Goal: Information Seeking & Learning: Compare options

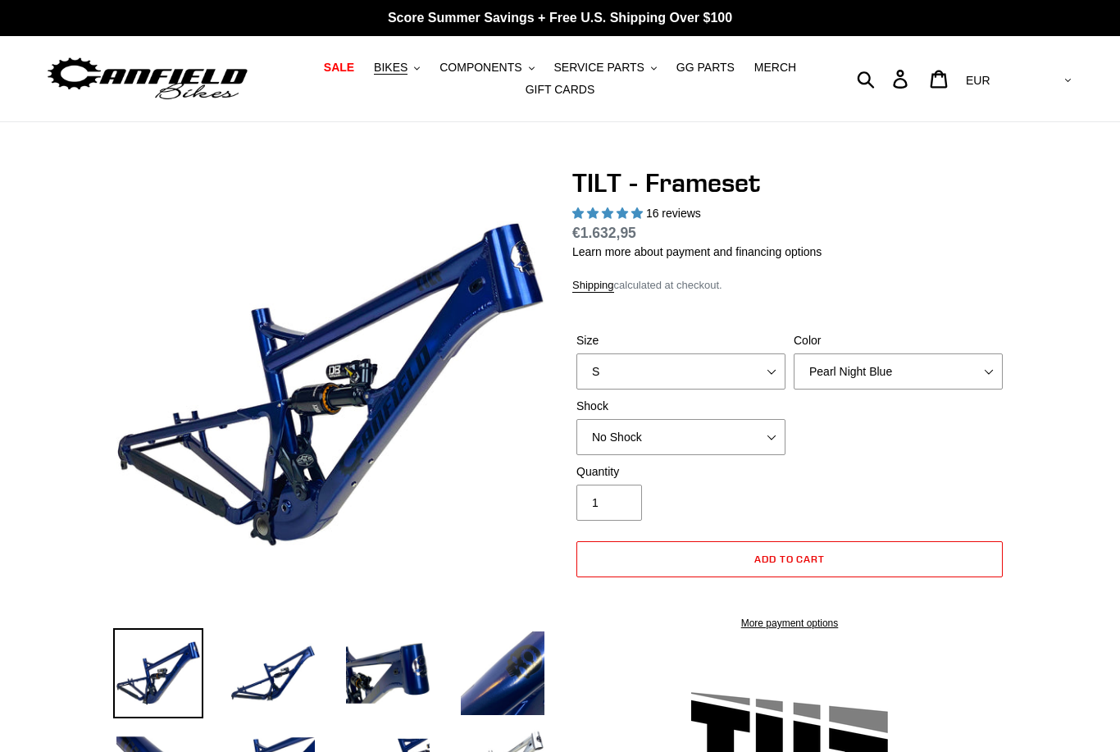
select select "highest-rating"
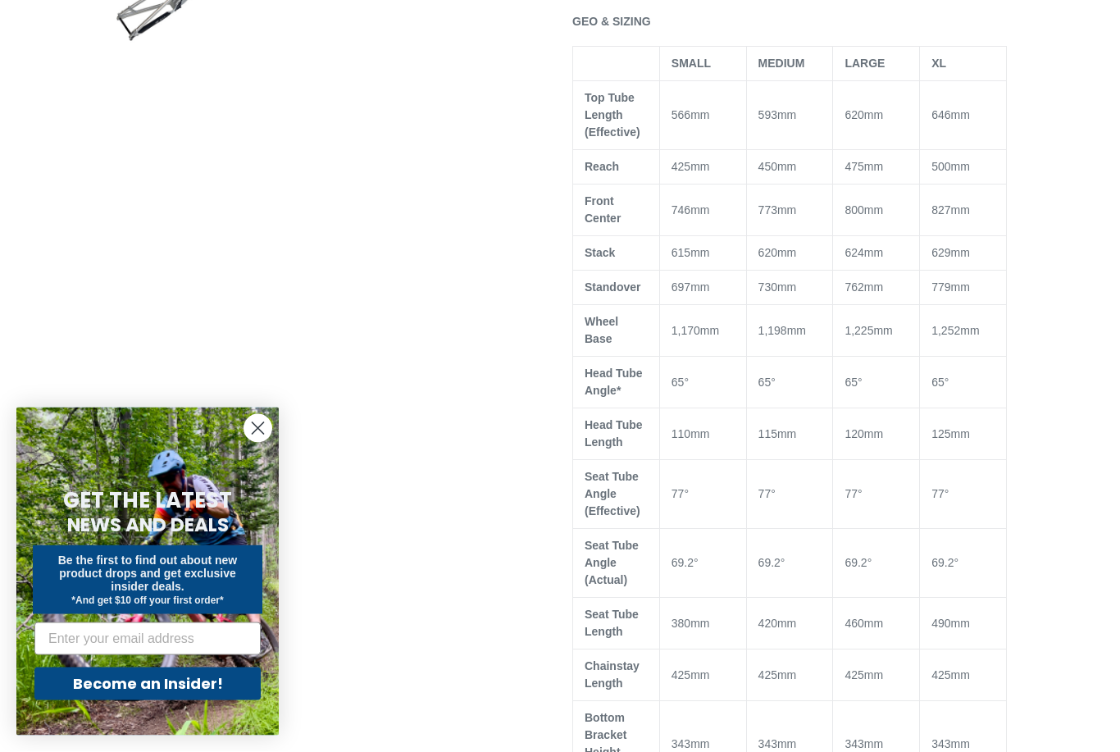
scroll to position [987, 0]
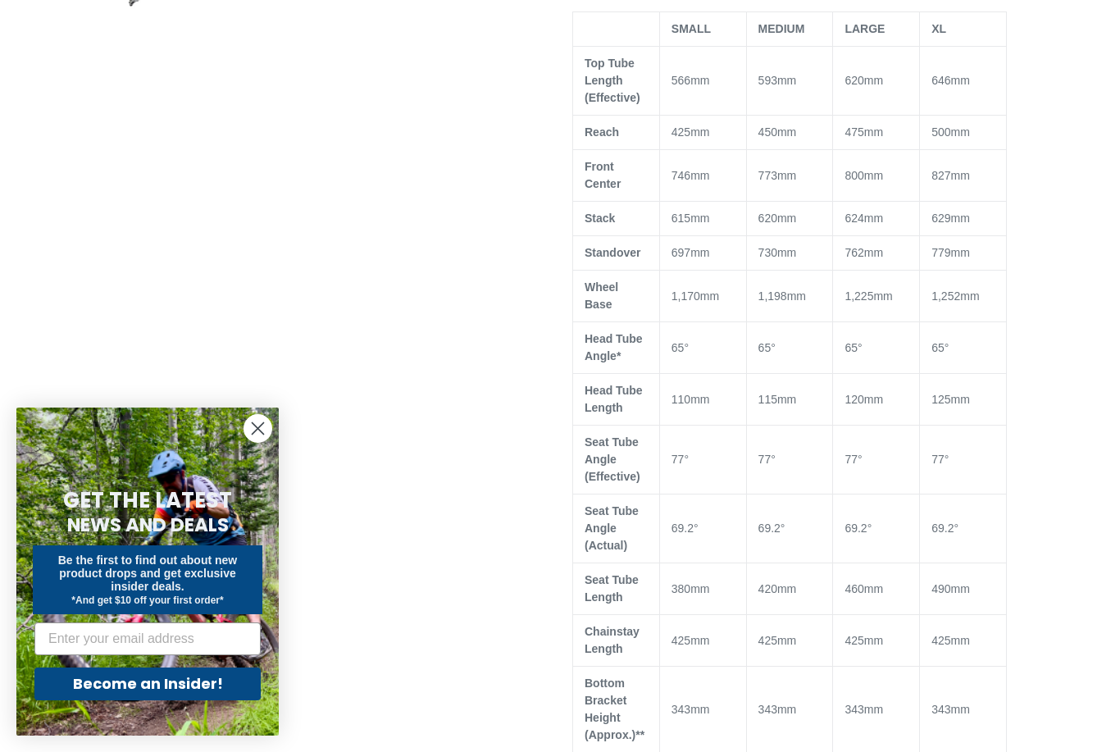
click at [190, 146] on div at bounding box center [548, 425] width 919 height 2490
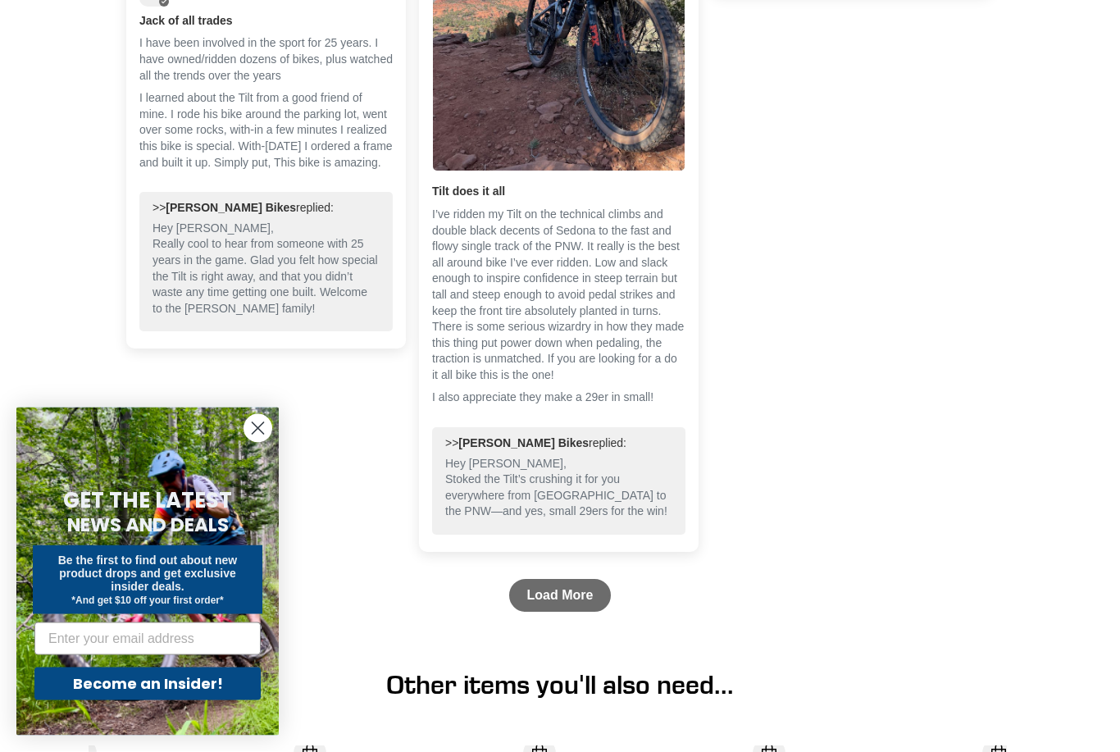
scroll to position [4729, 0]
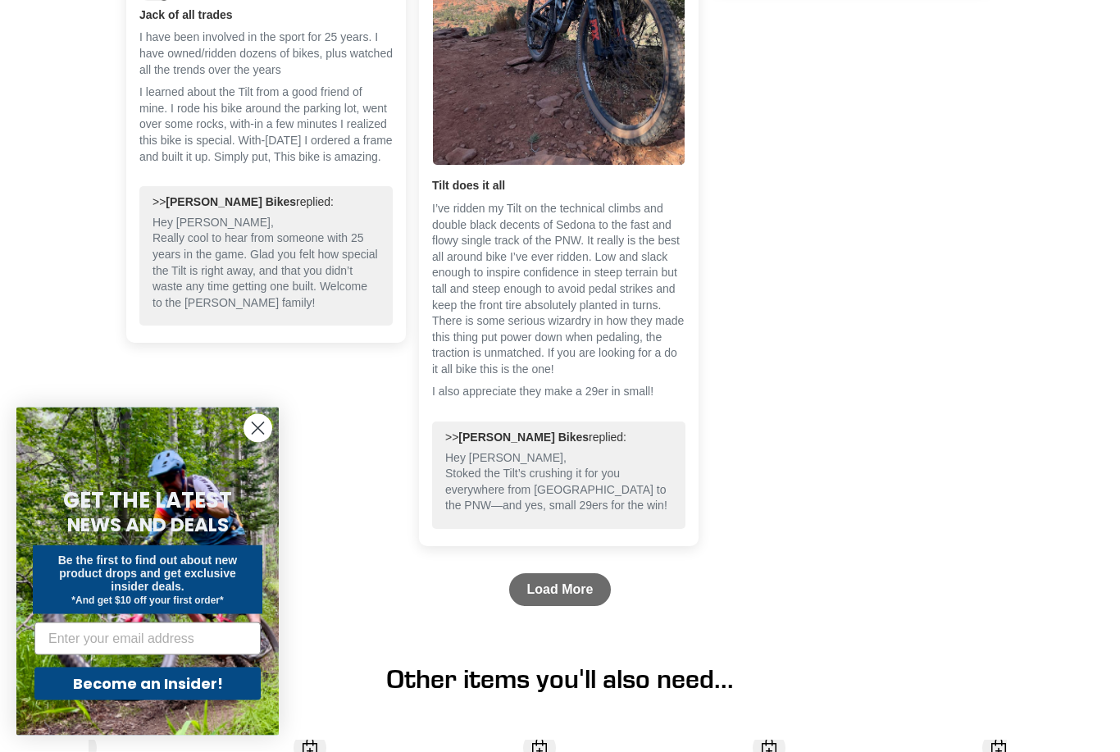
click at [249, 131] on p "I learned about the Tilt from a good friend of mine. I rode his bike around the…" at bounding box center [265, 125] width 253 height 80
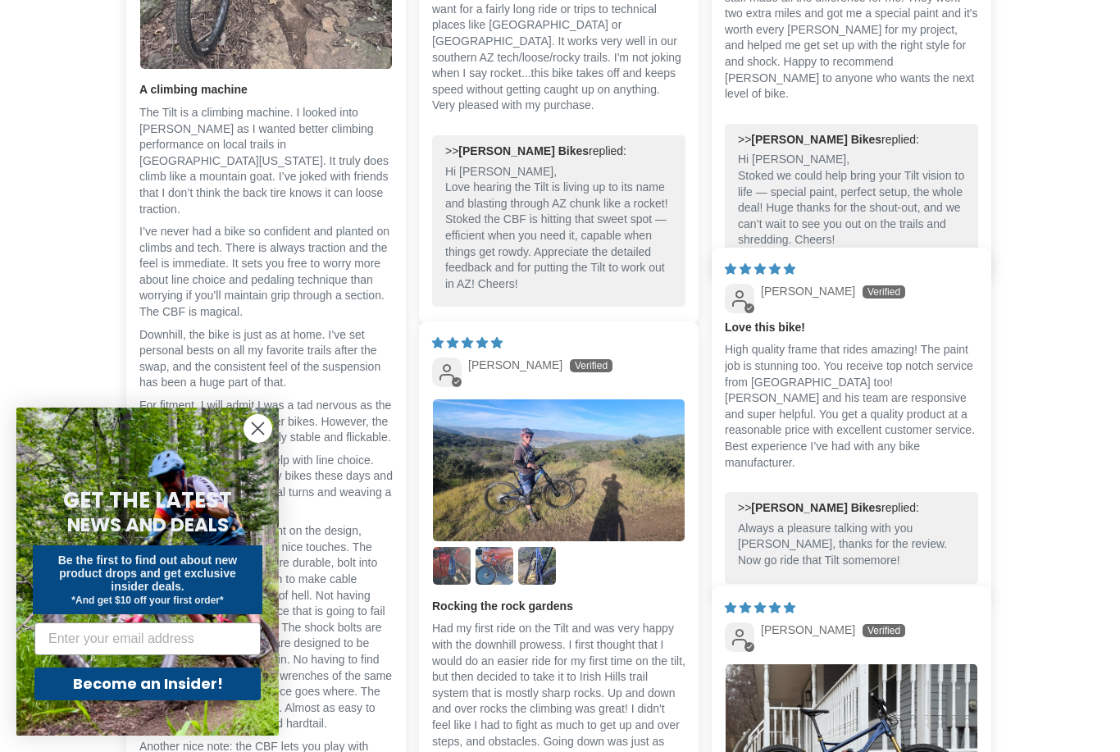
scroll to position [3439, 0]
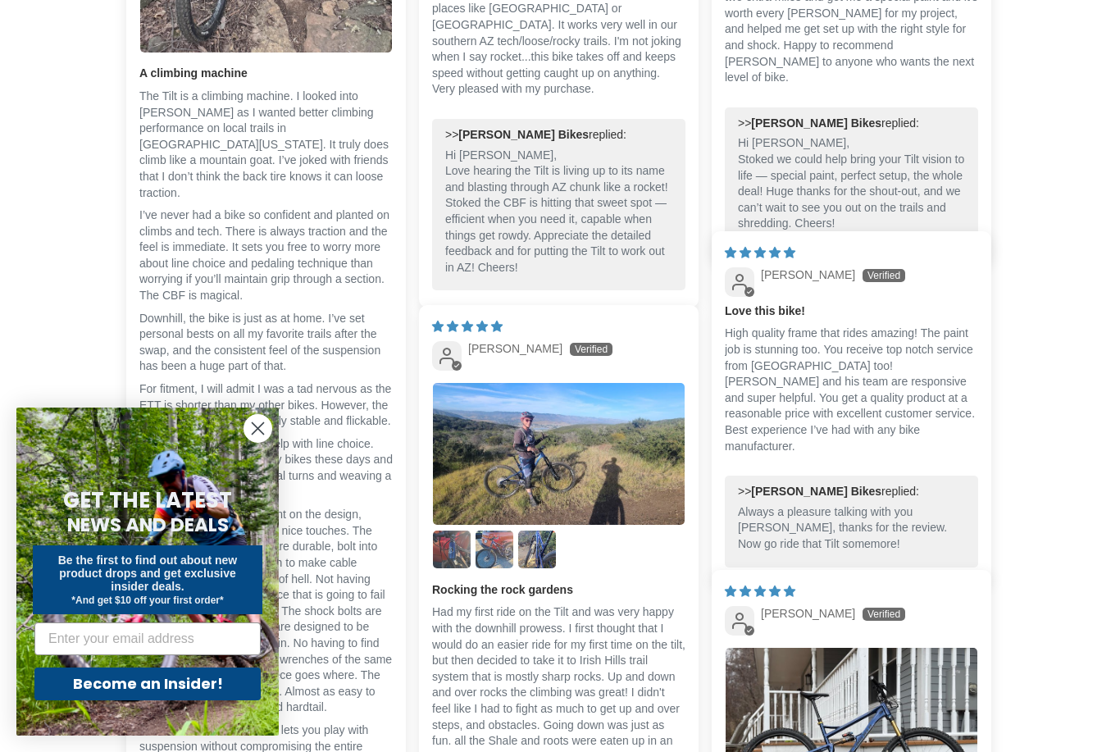
click at [247, 442] on circle "Close dialog" at bounding box center [257, 428] width 27 height 27
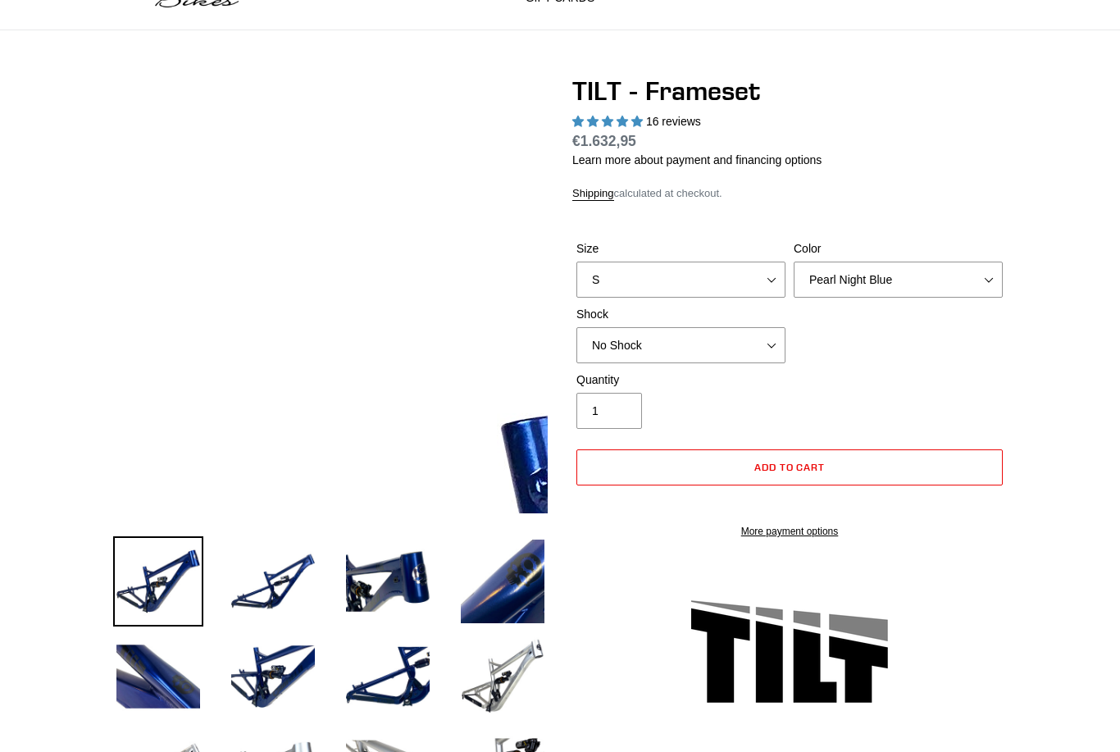
scroll to position [92, 0]
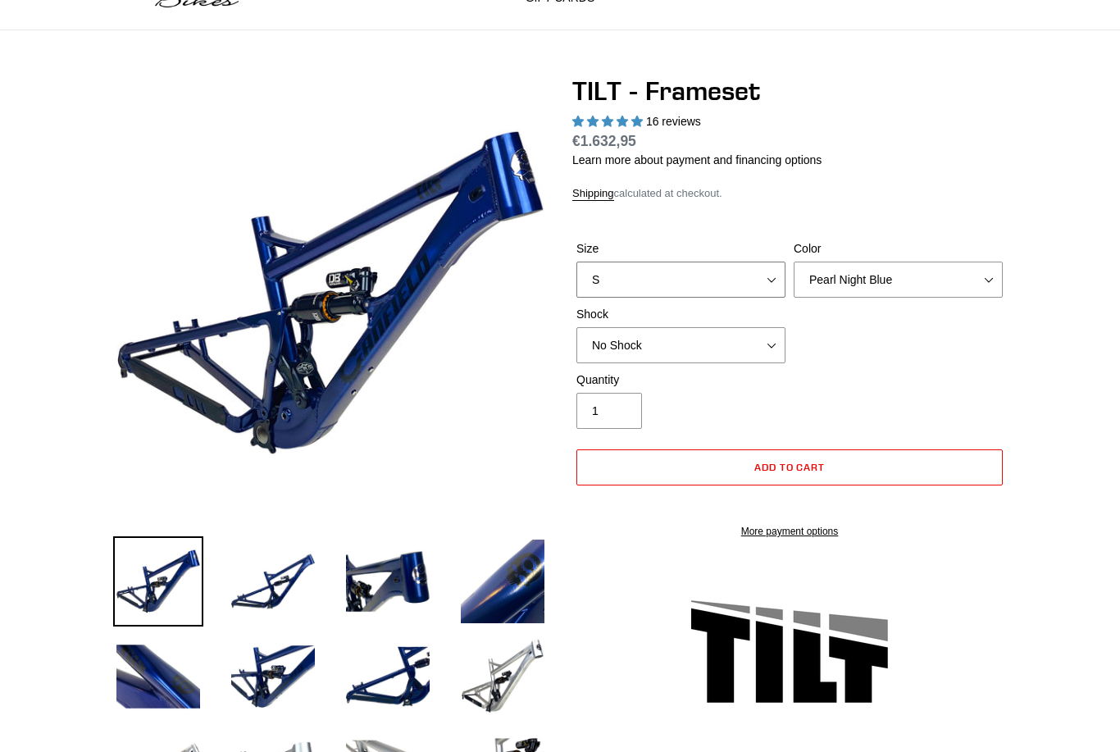
click at [775, 282] on select "S M L XL" at bounding box center [681, 280] width 209 height 36
select select "XL"
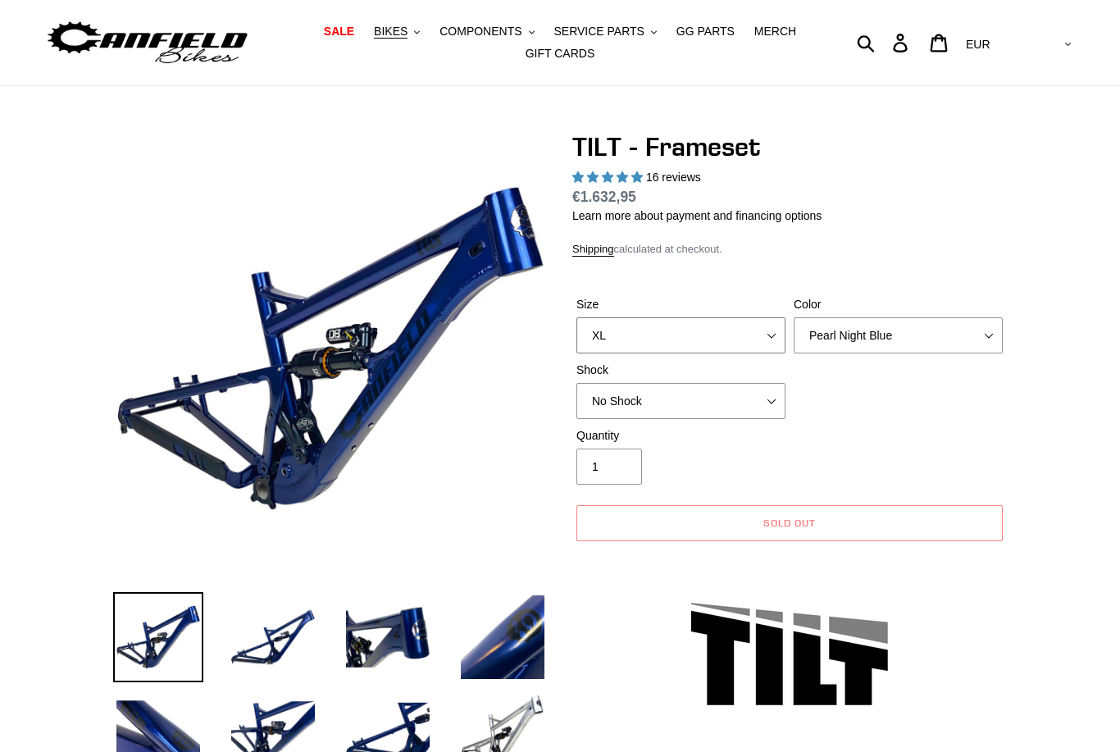
scroll to position [0, 0]
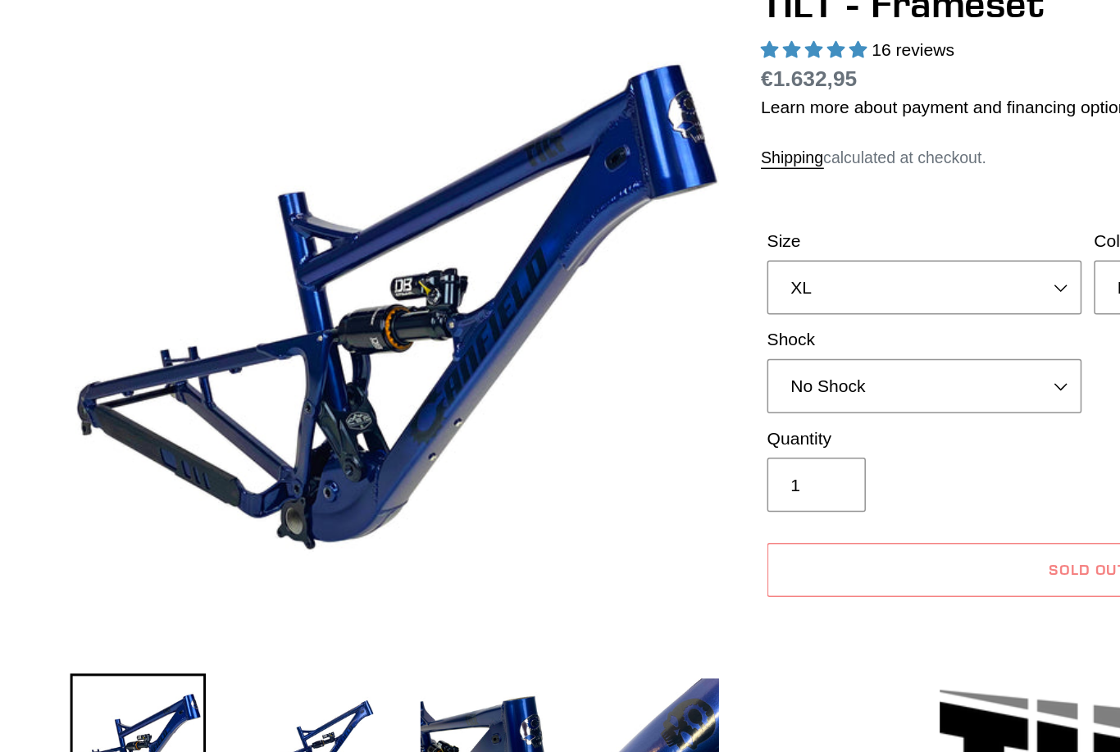
click at [343, 628] on img at bounding box center [388, 673] width 90 height 90
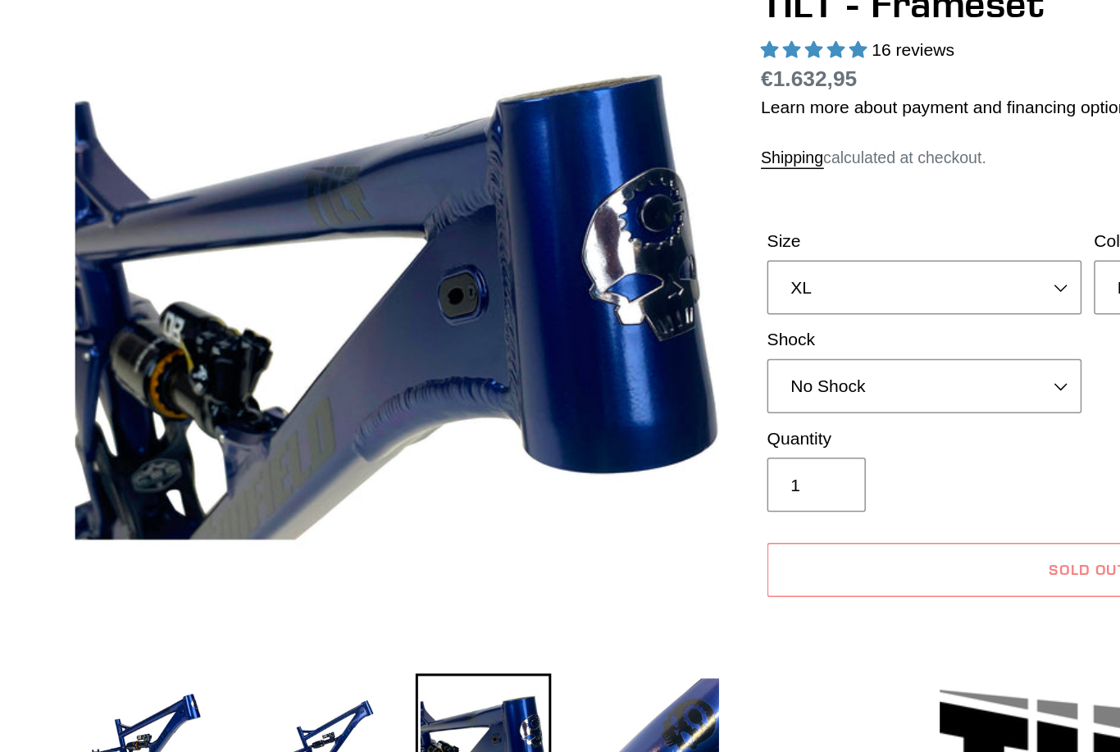
click at [231, 628] on img at bounding box center [273, 673] width 90 height 90
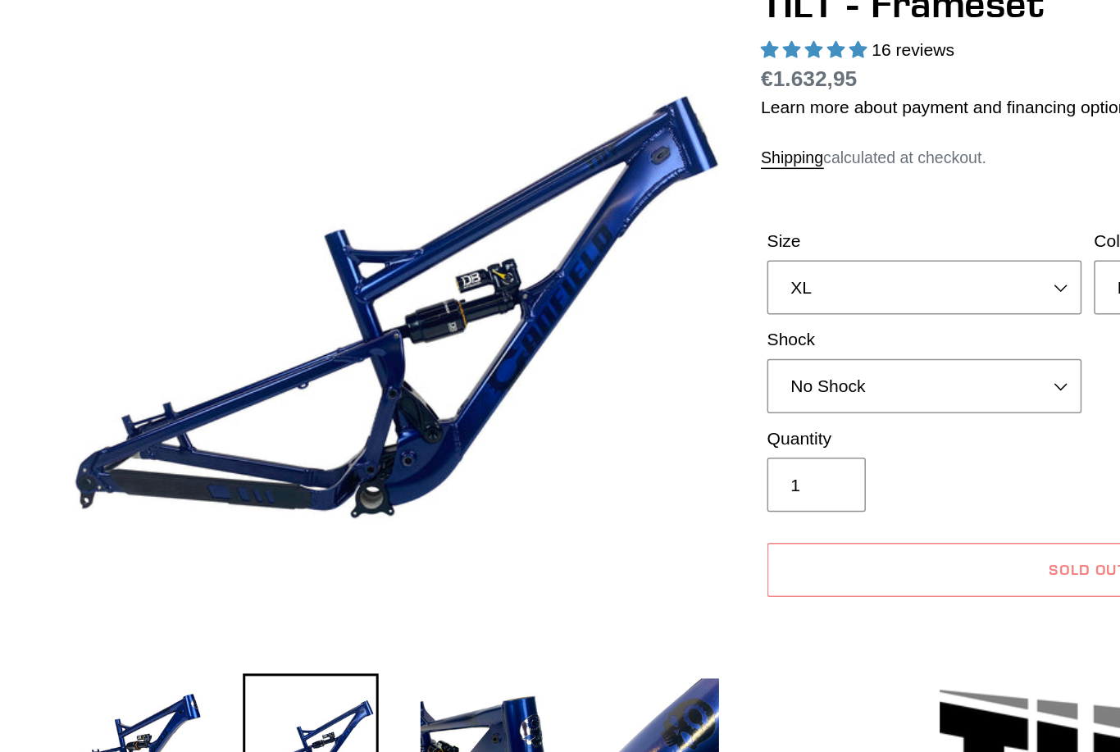
click at [458, 628] on img at bounding box center [503, 673] width 90 height 90
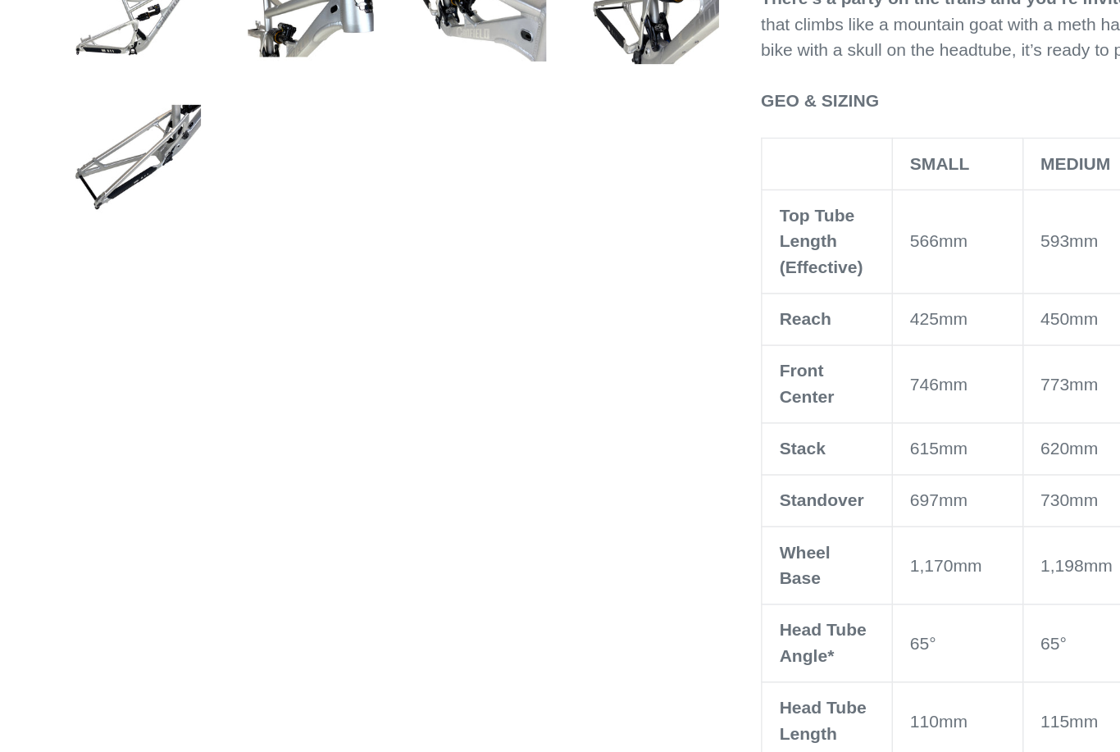
scroll to position [658, 0]
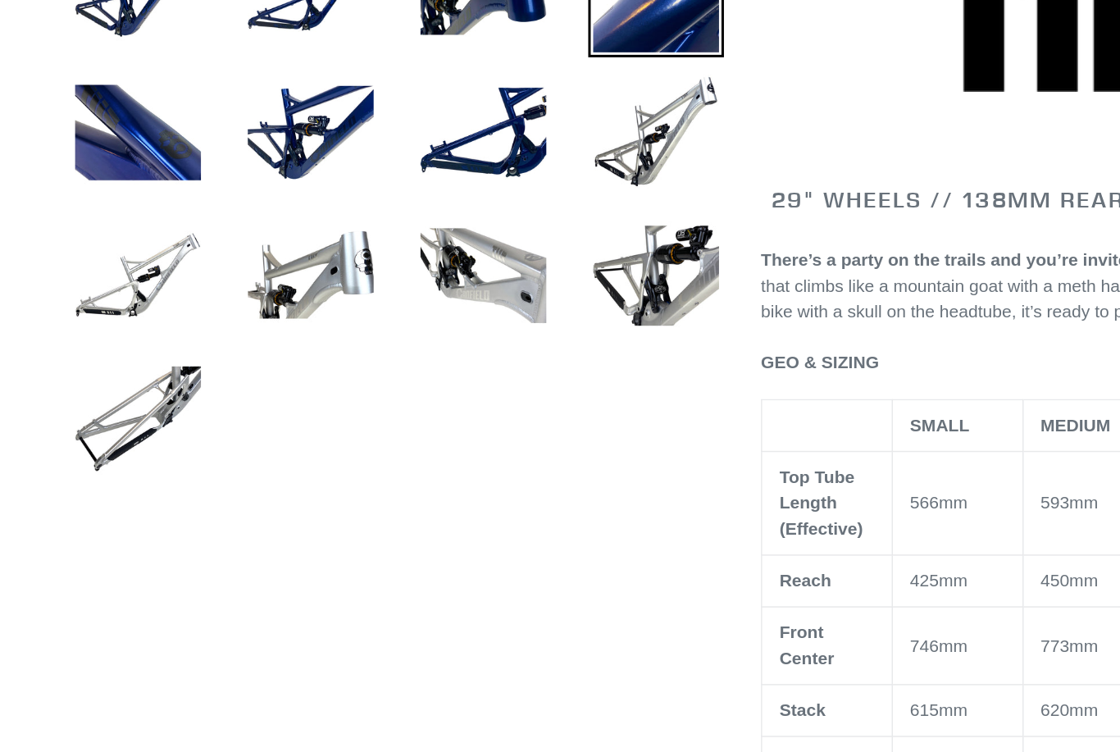
click at [113, 186] on img at bounding box center [158, 206] width 90 height 90
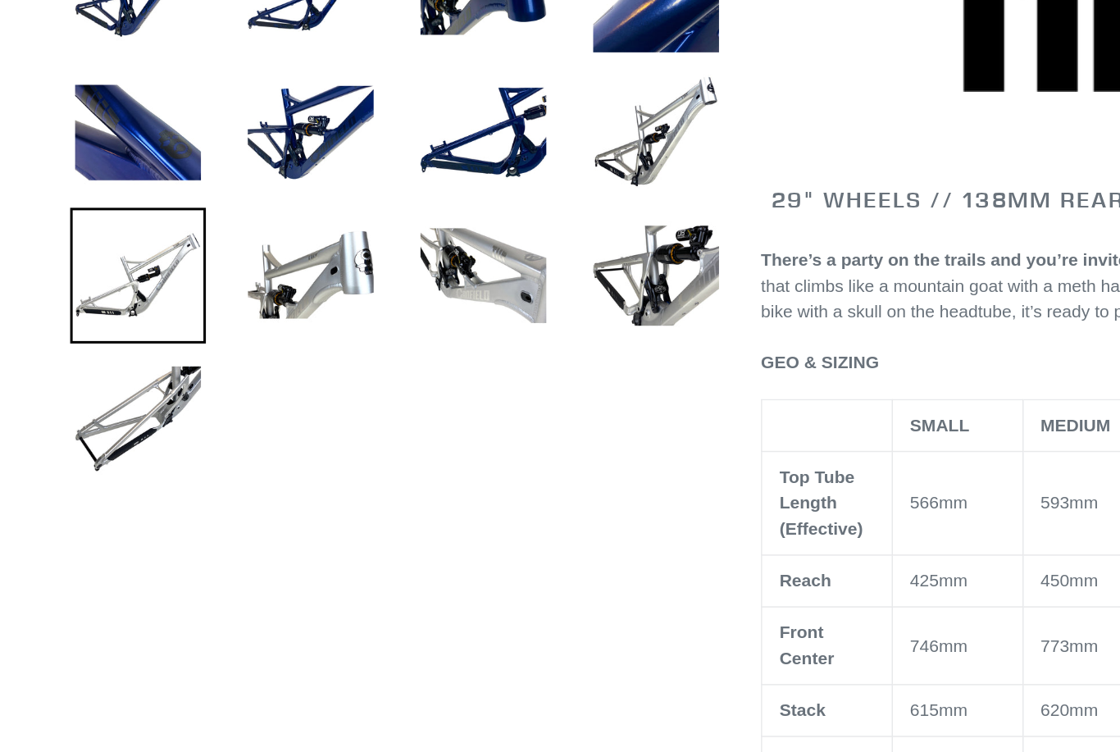
click at [235, 188] on img at bounding box center [273, 206] width 90 height 90
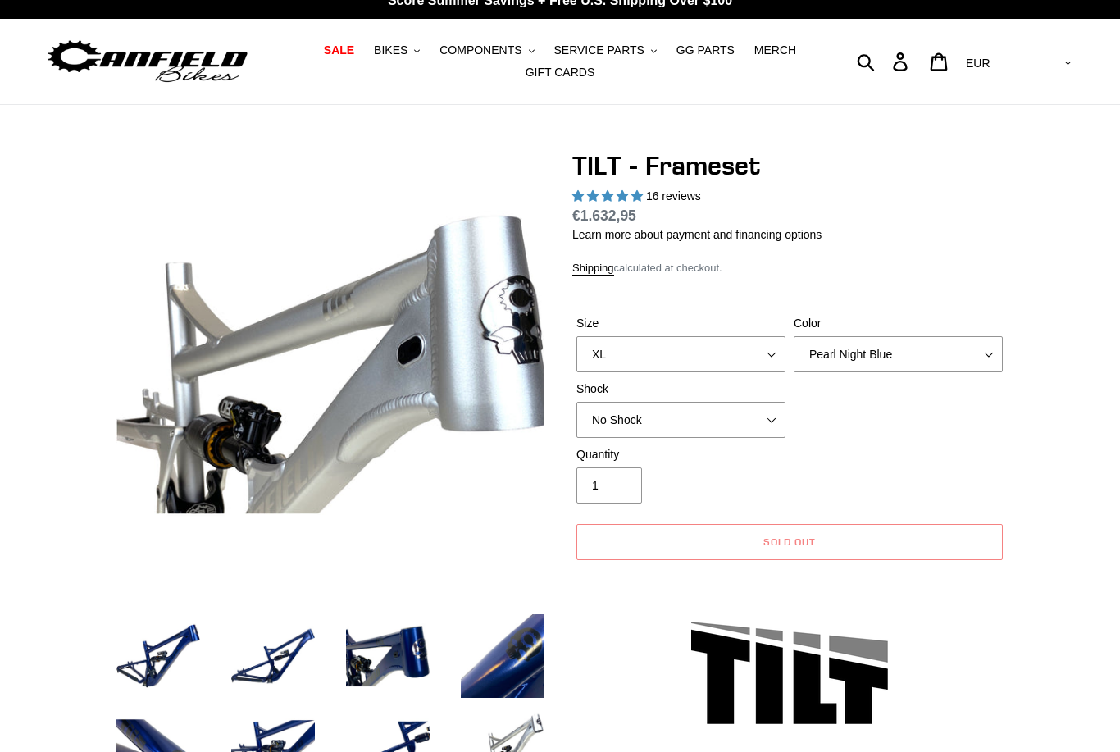
scroll to position [0, 0]
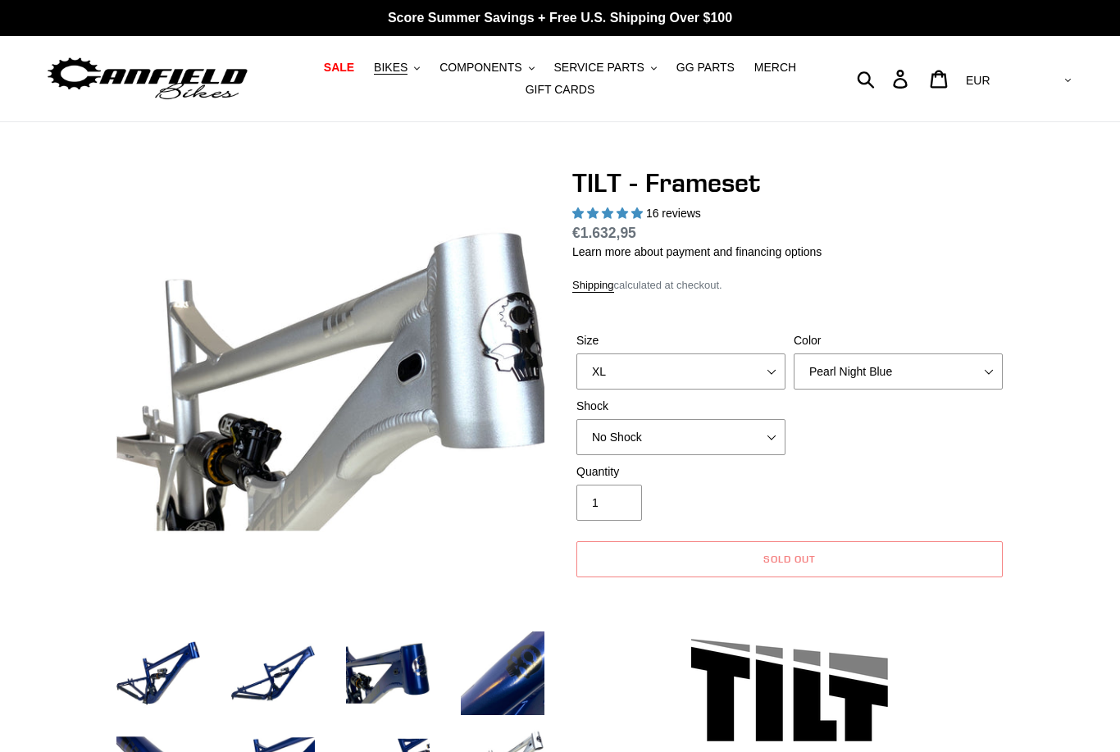
click at [116, 75] on img at bounding box center [147, 79] width 205 height 52
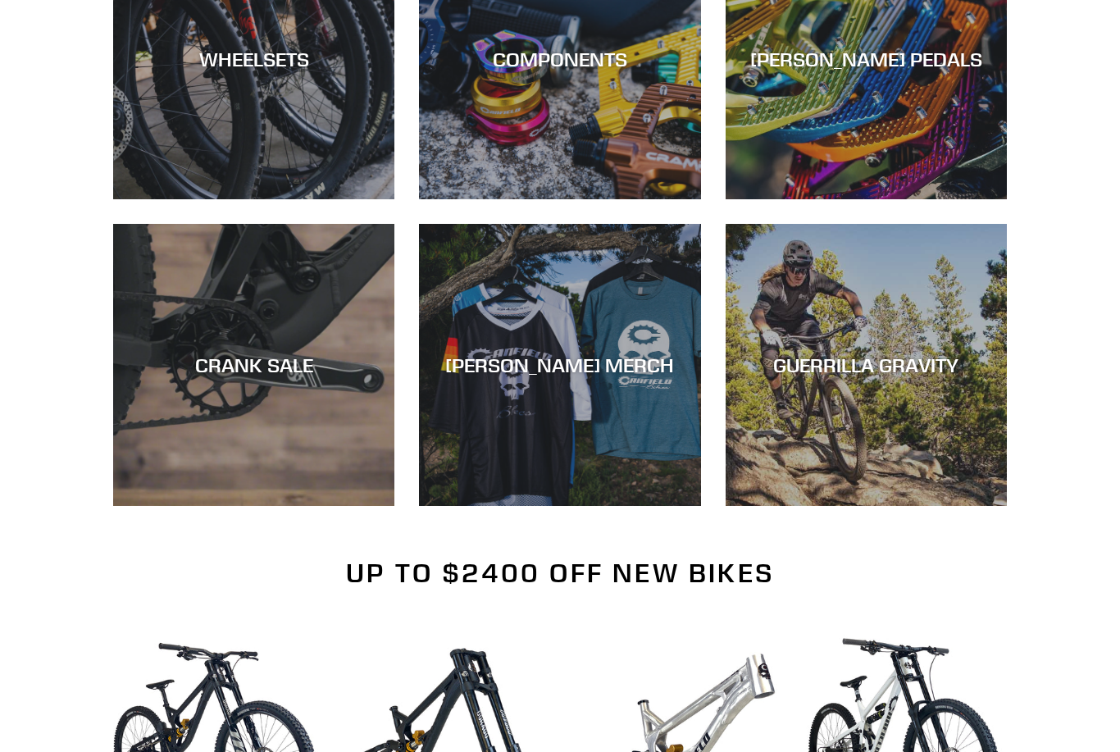
scroll to position [1084, 0]
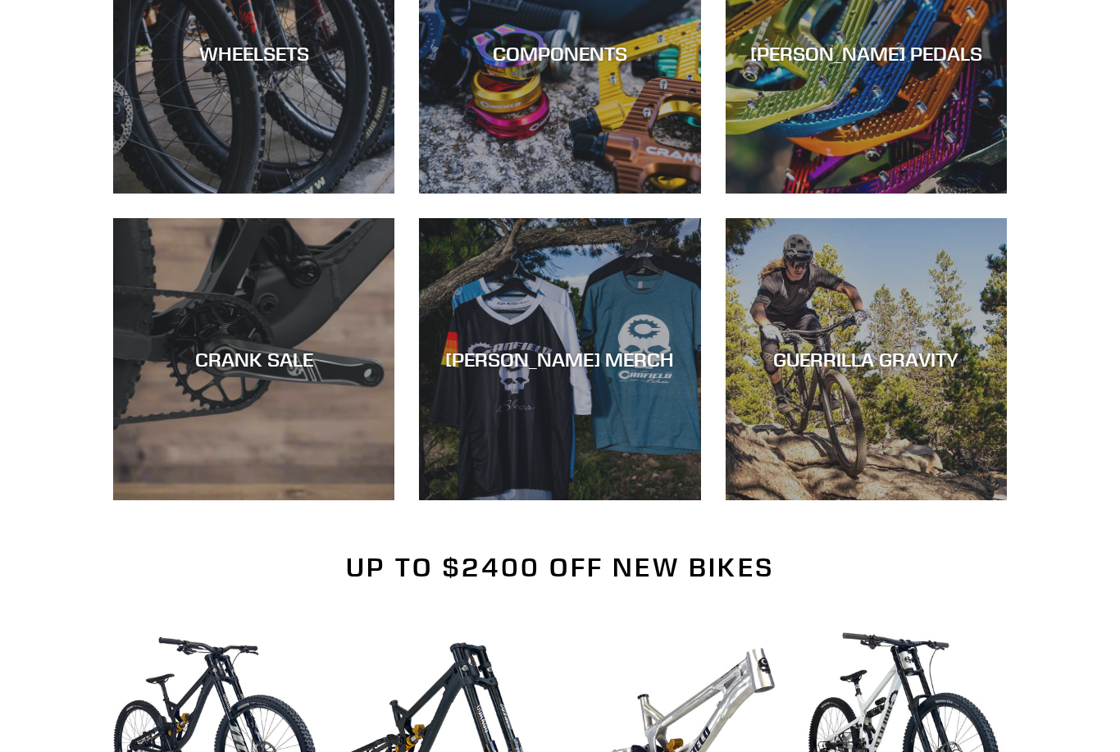
click at [884, 500] on div "GUERRILLA GRAVITY" at bounding box center [866, 500] width 281 height 0
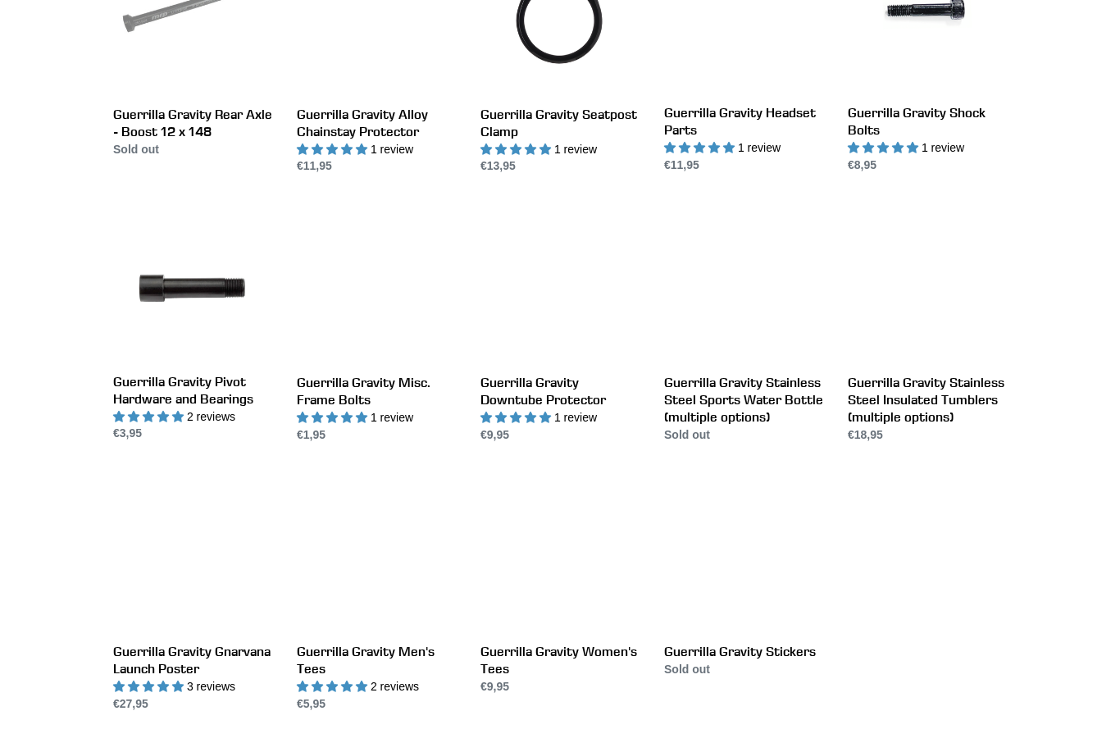
scroll to position [1254, 0]
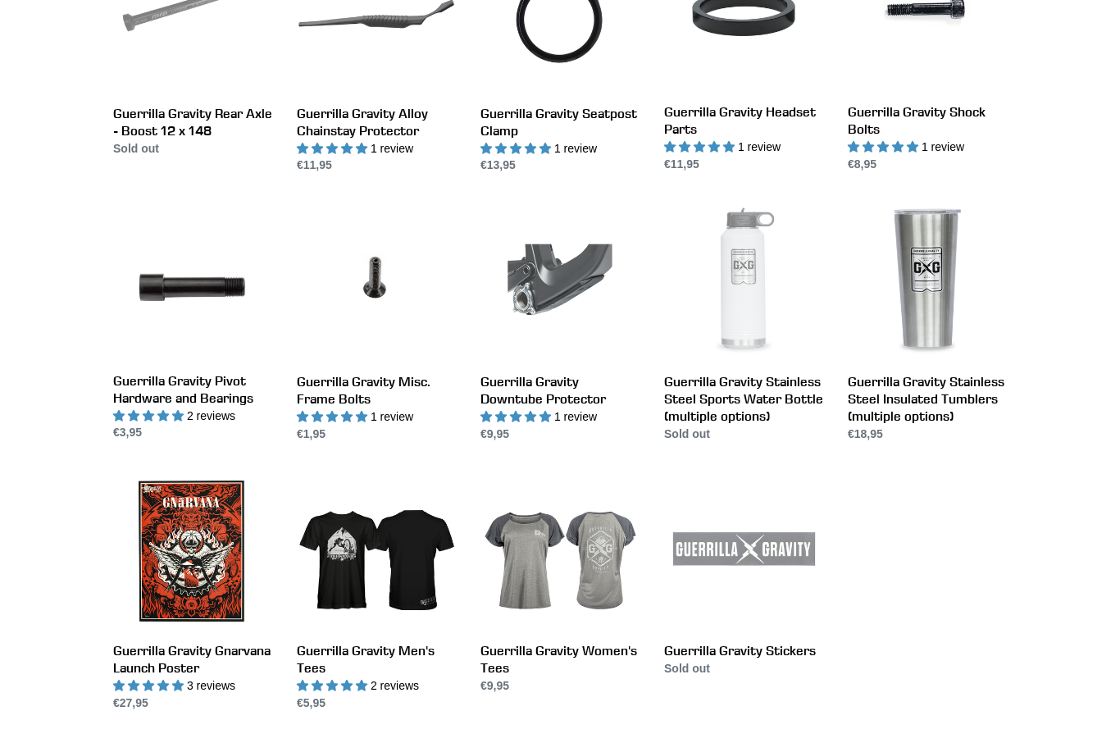
click at [152, 259] on link "Guerrilla Gravity Pivot Hardware and Bearings" at bounding box center [192, 322] width 159 height 239
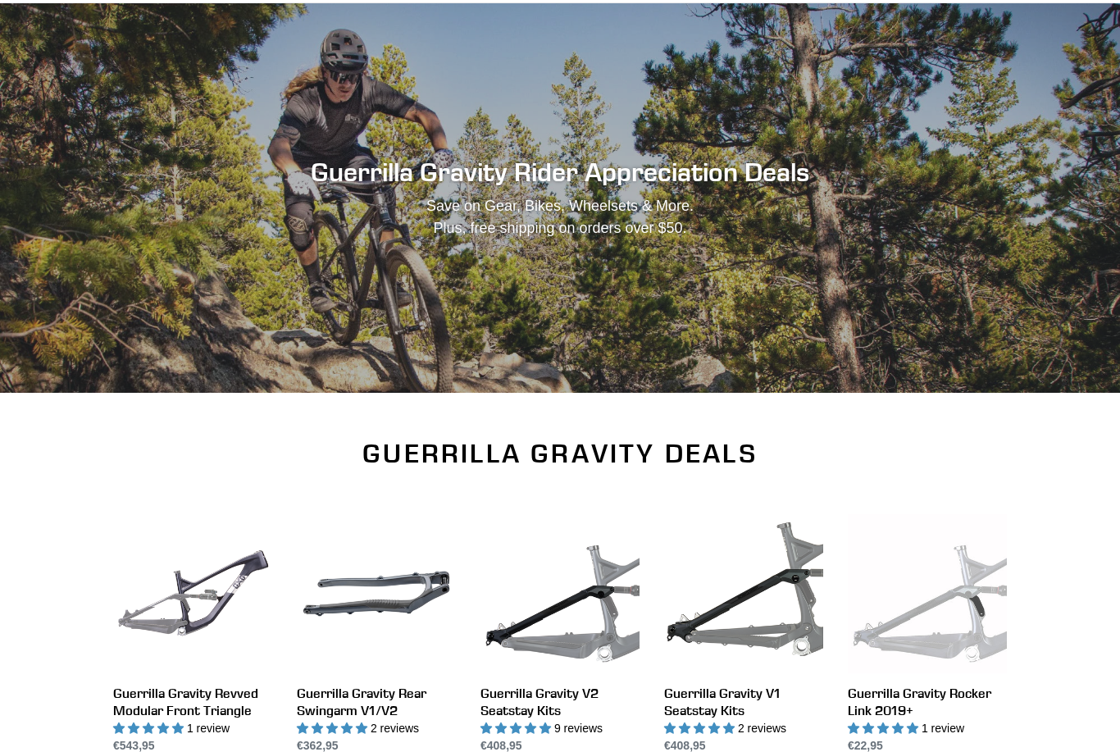
scroll to position [0, 0]
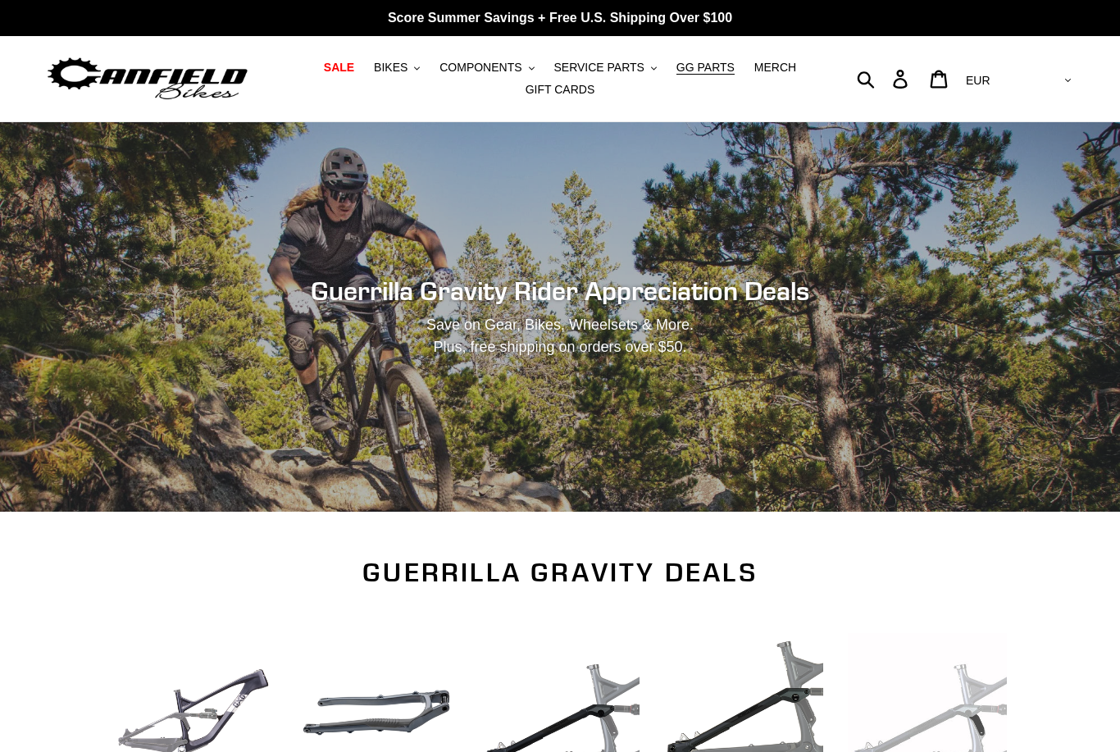
click at [407, 73] on span "BIKES" at bounding box center [391, 68] width 34 height 14
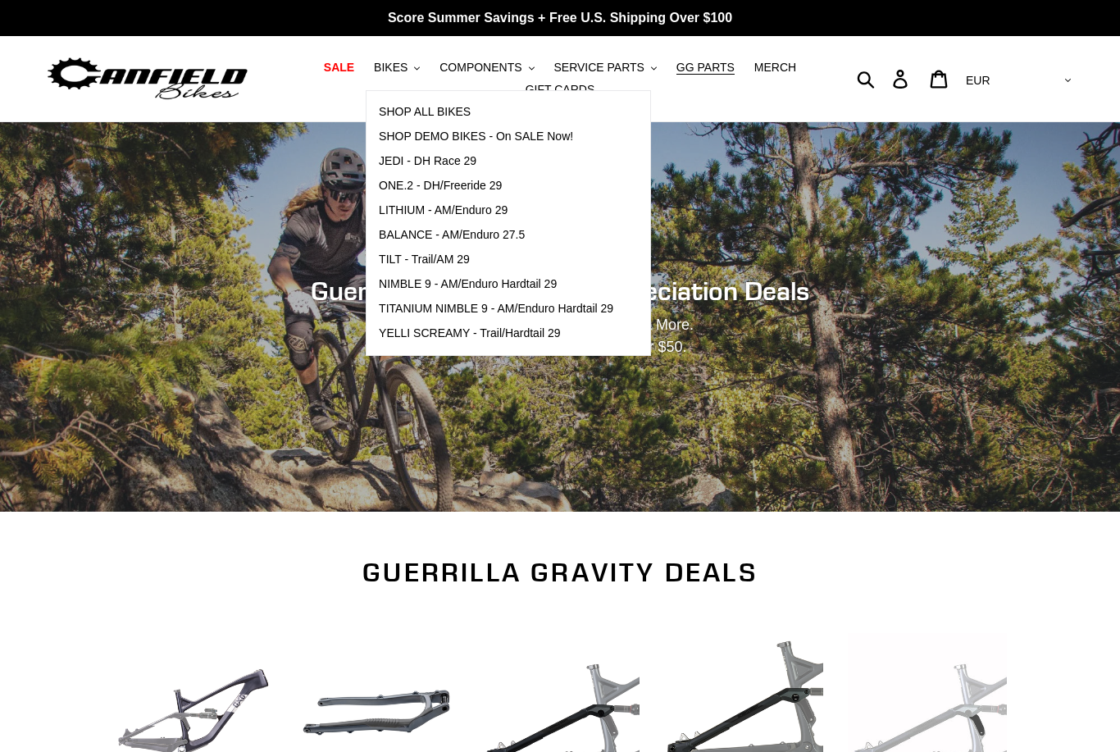
click at [394, 185] on span "ONE.2 - DH/Freeride 29" at bounding box center [440, 186] width 123 height 14
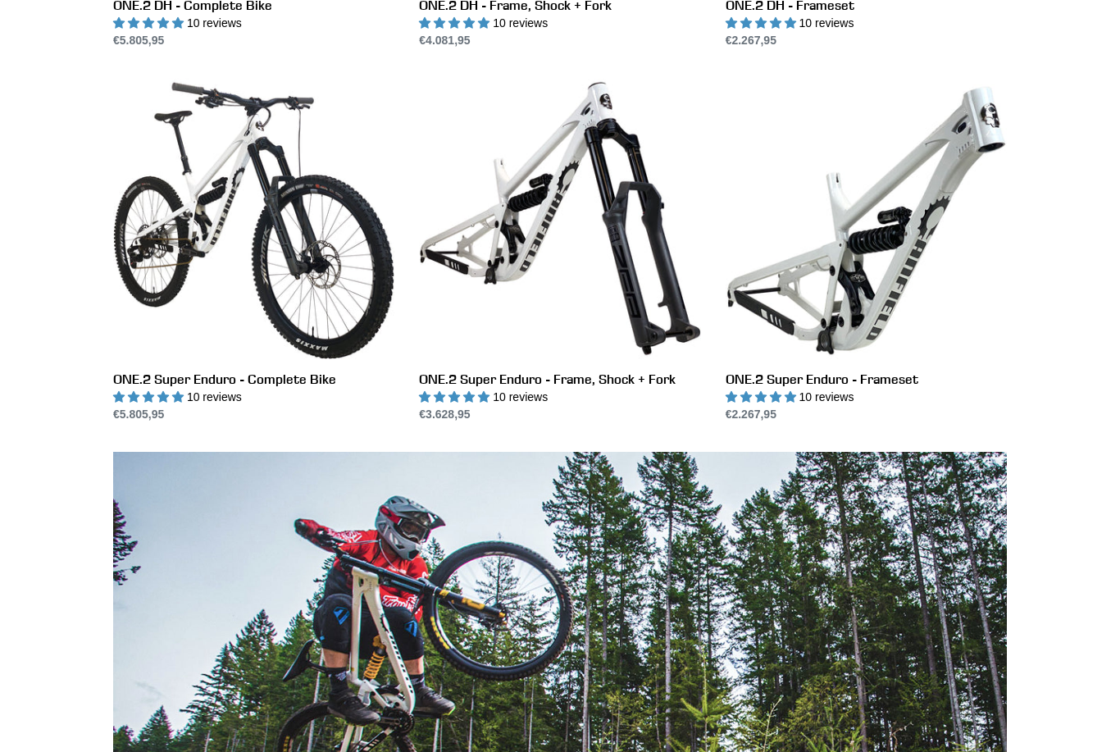
scroll to position [785, 0]
click at [856, 272] on link "ONE.2 Super Enduro - Frameset" at bounding box center [866, 250] width 281 height 345
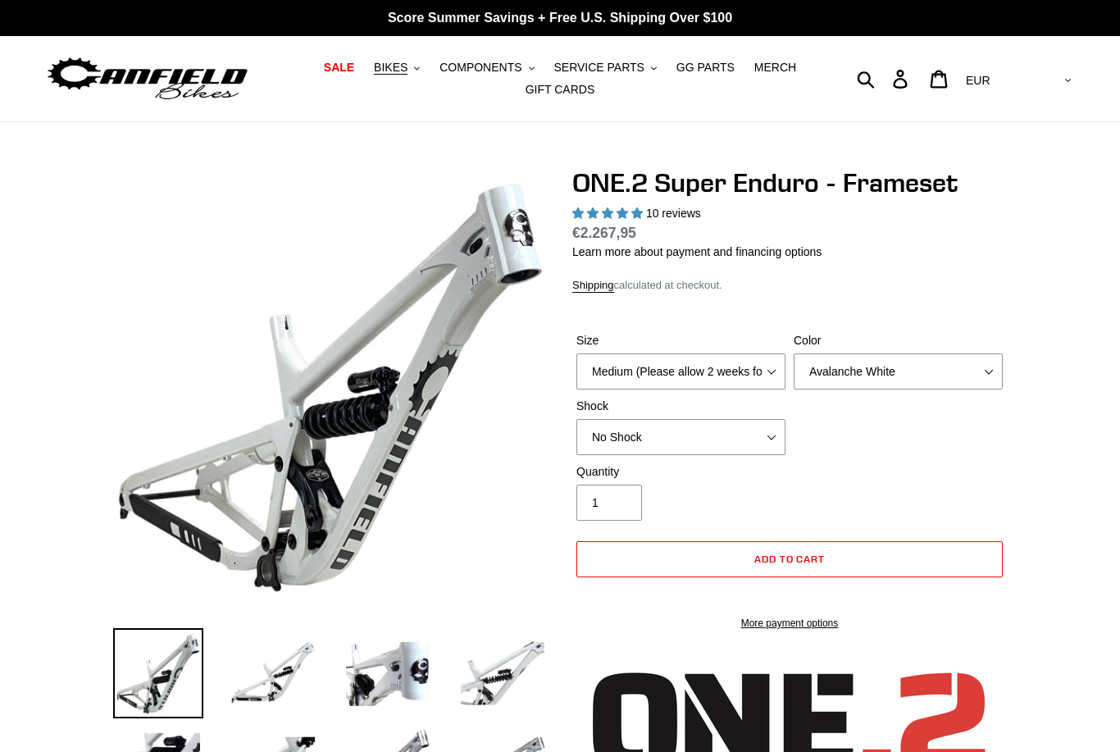
select select "highest-rating"
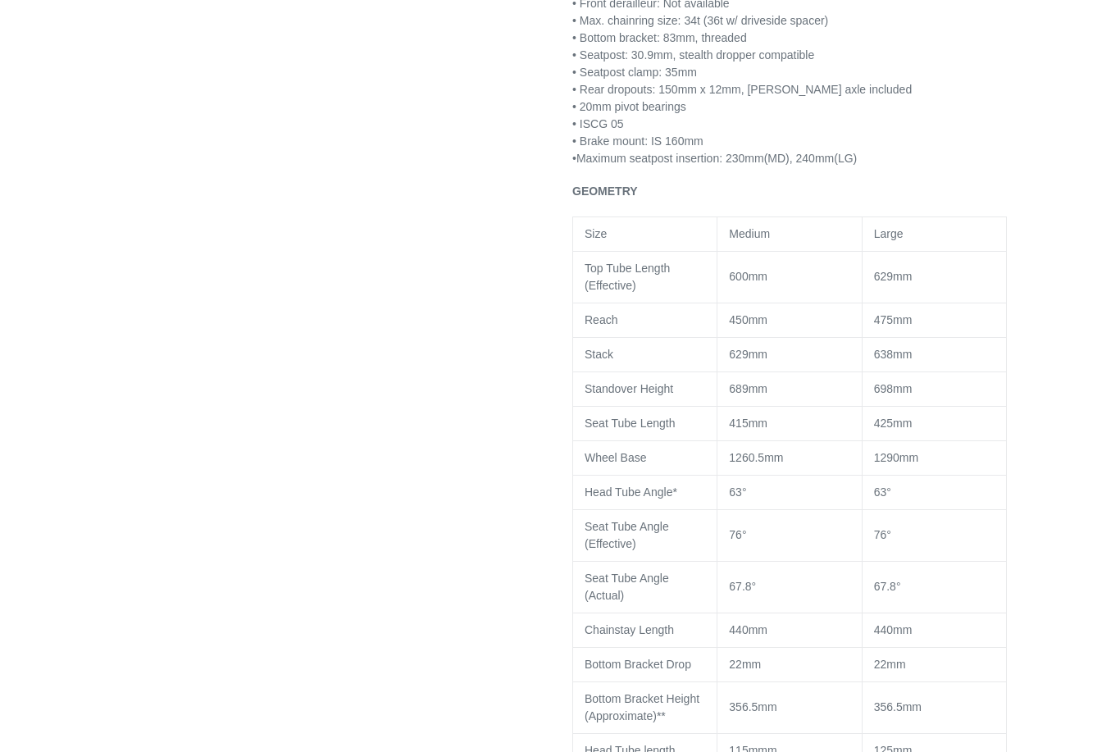
scroll to position [1552, 0]
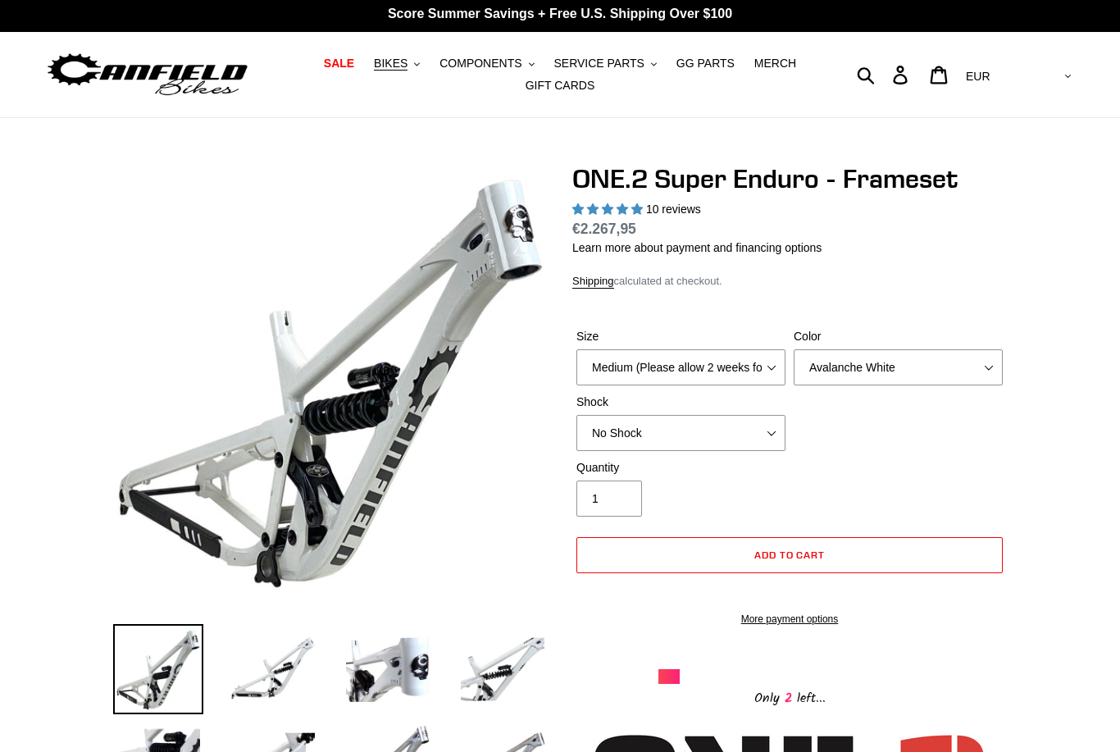
scroll to position [0, 0]
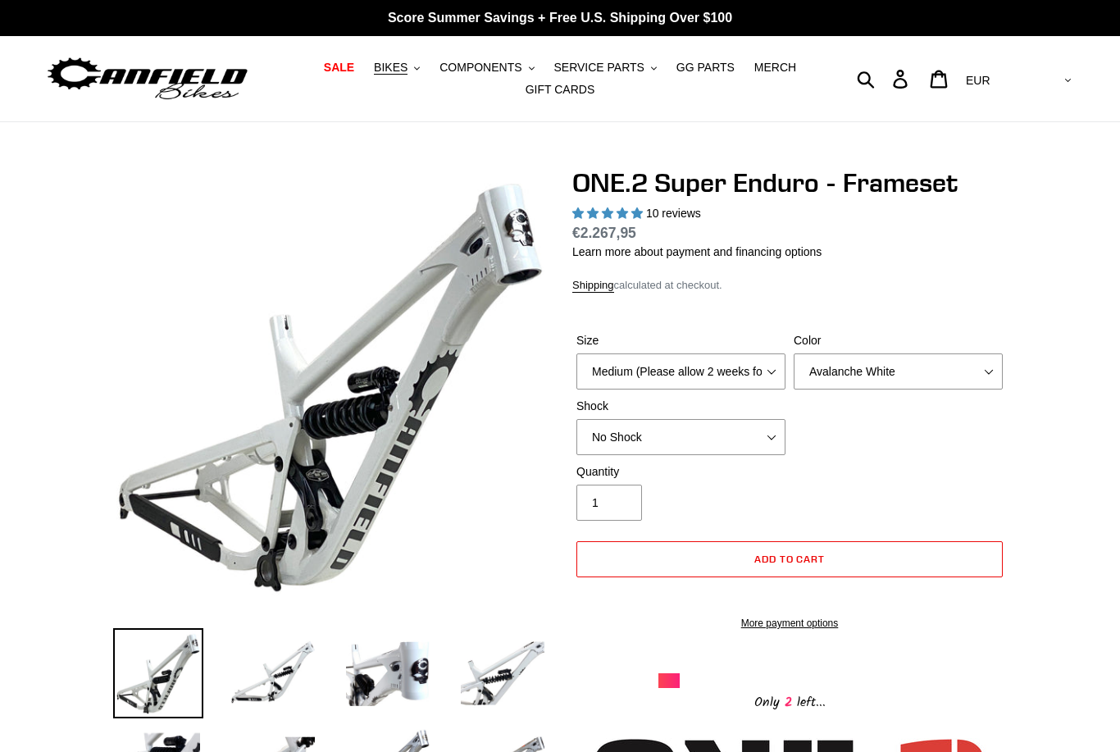
click at [395, 74] on span "BIKES" at bounding box center [391, 68] width 34 height 14
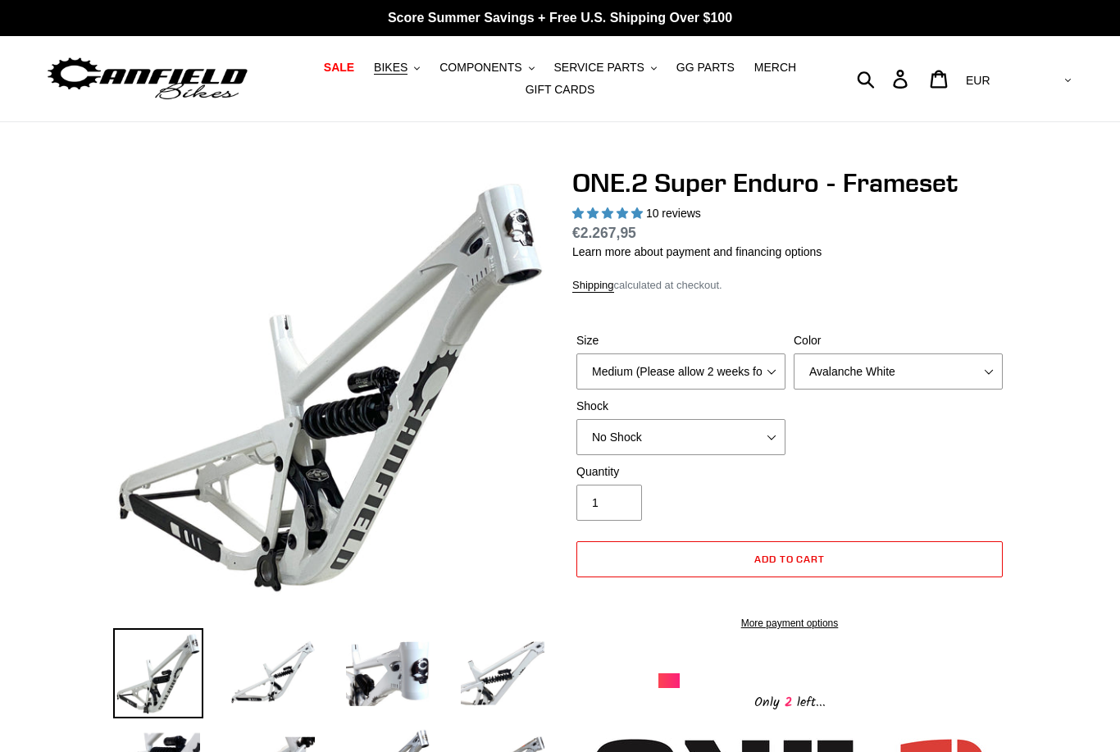
click at [391, 64] on span "BIKES" at bounding box center [391, 68] width 34 height 14
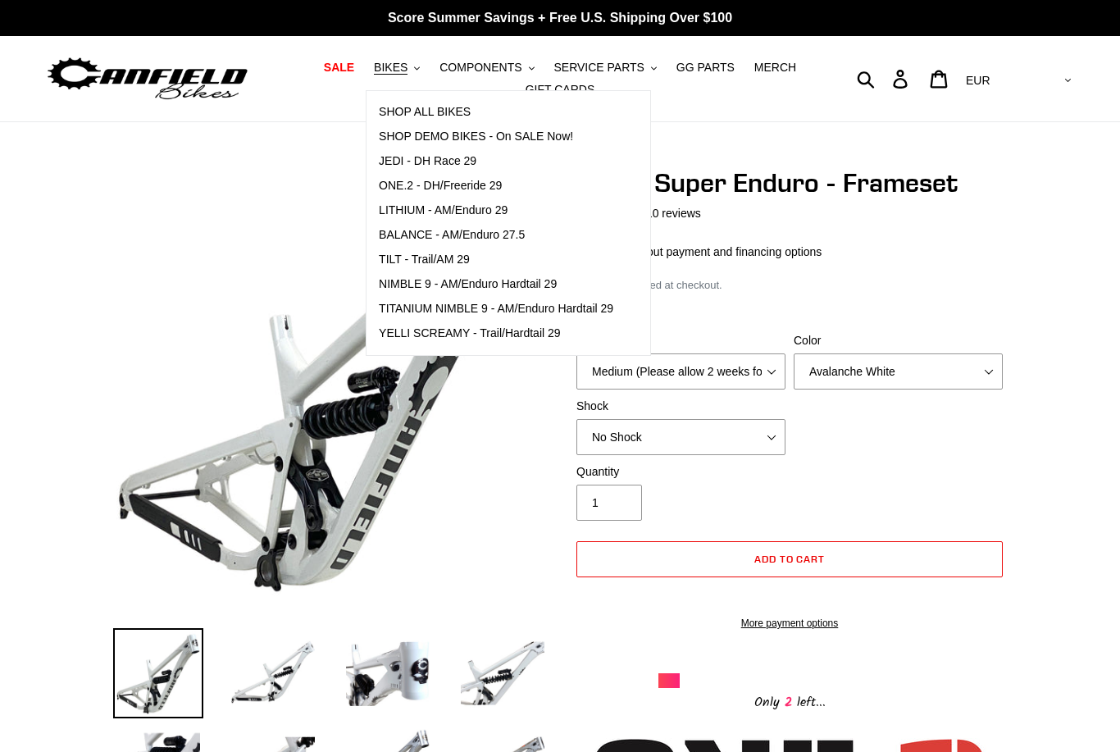
click at [403, 212] on span "LITHIUM - AM/Enduro 29" at bounding box center [443, 210] width 129 height 14
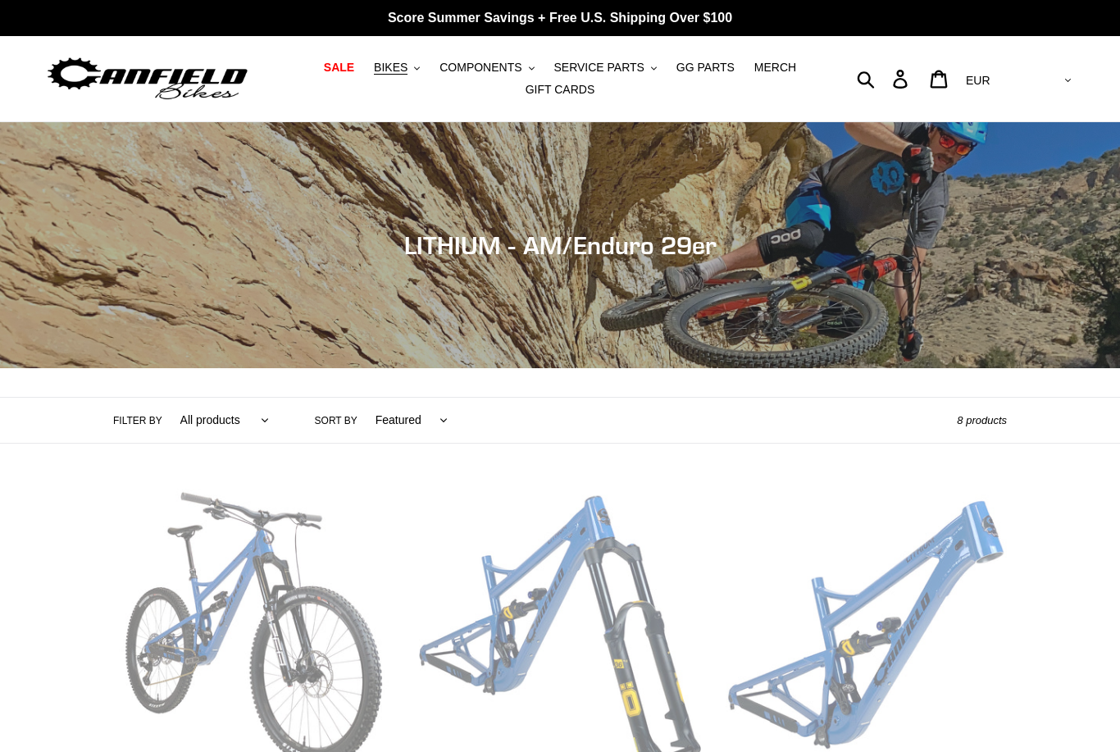
click at [394, 61] on span "BIKES" at bounding box center [391, 68] width 34 height 14
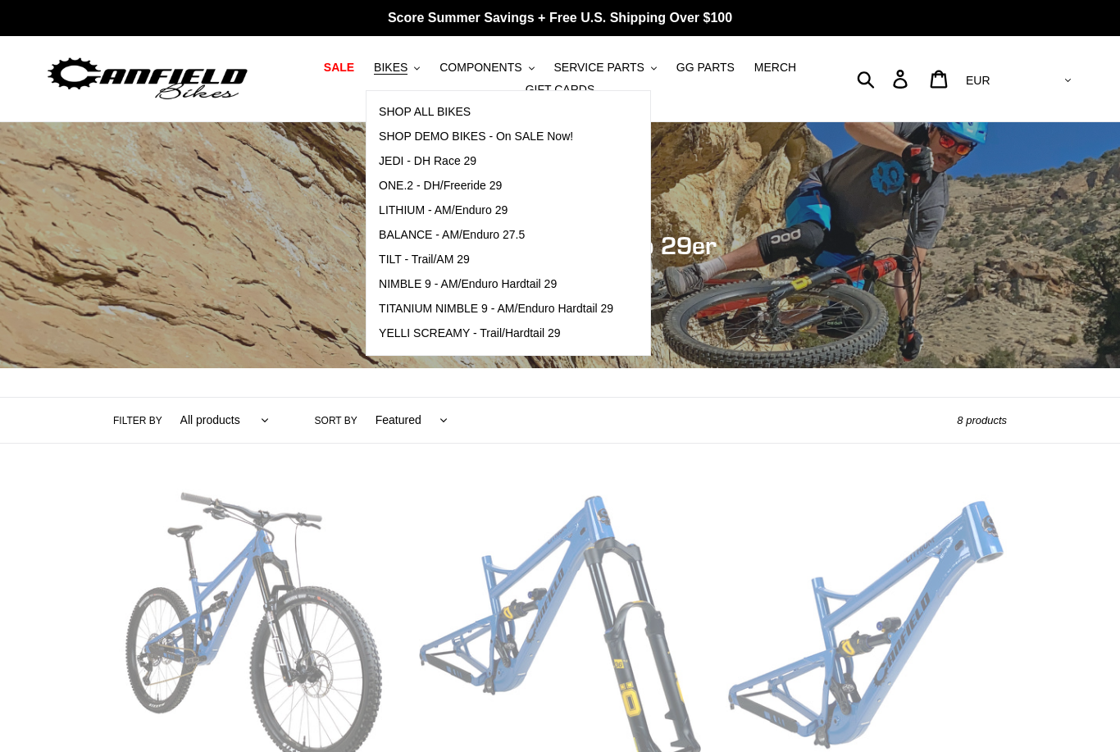
click at [404, 242] on span "BALANCE - AM/Enduro 27.5" at bounding box center [452, 235] width 146 height 14
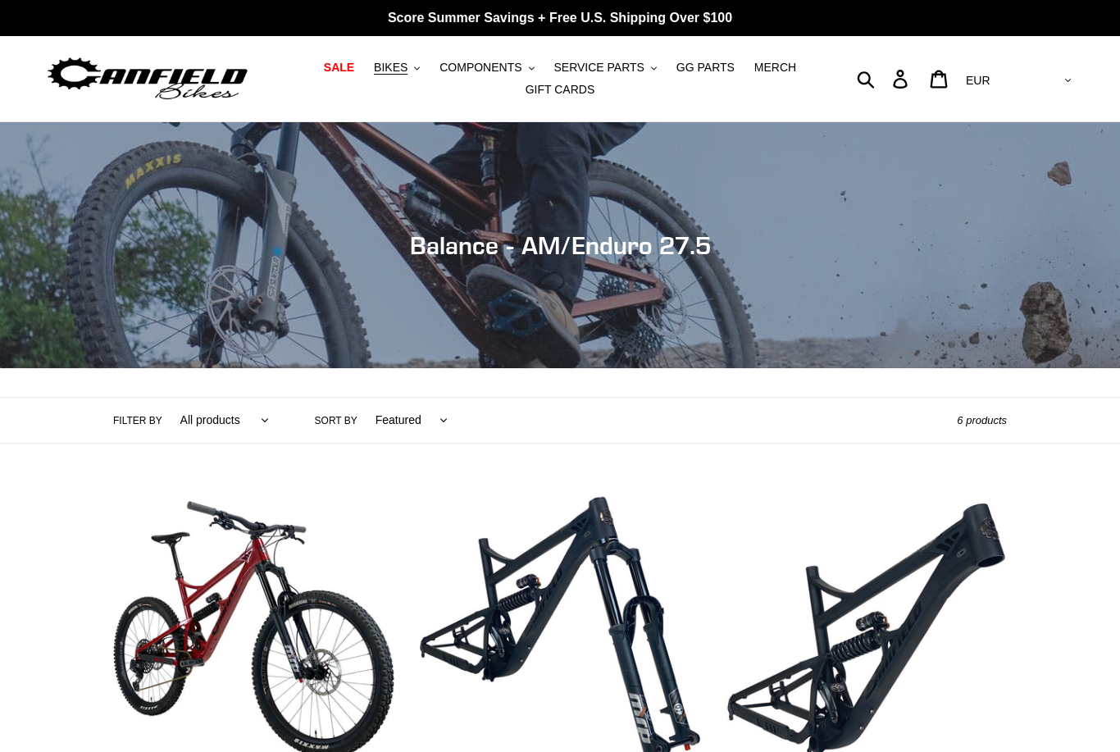
click at [395, 62] on span "BIKES" at bounding box center [391, 68] width 34 height 14
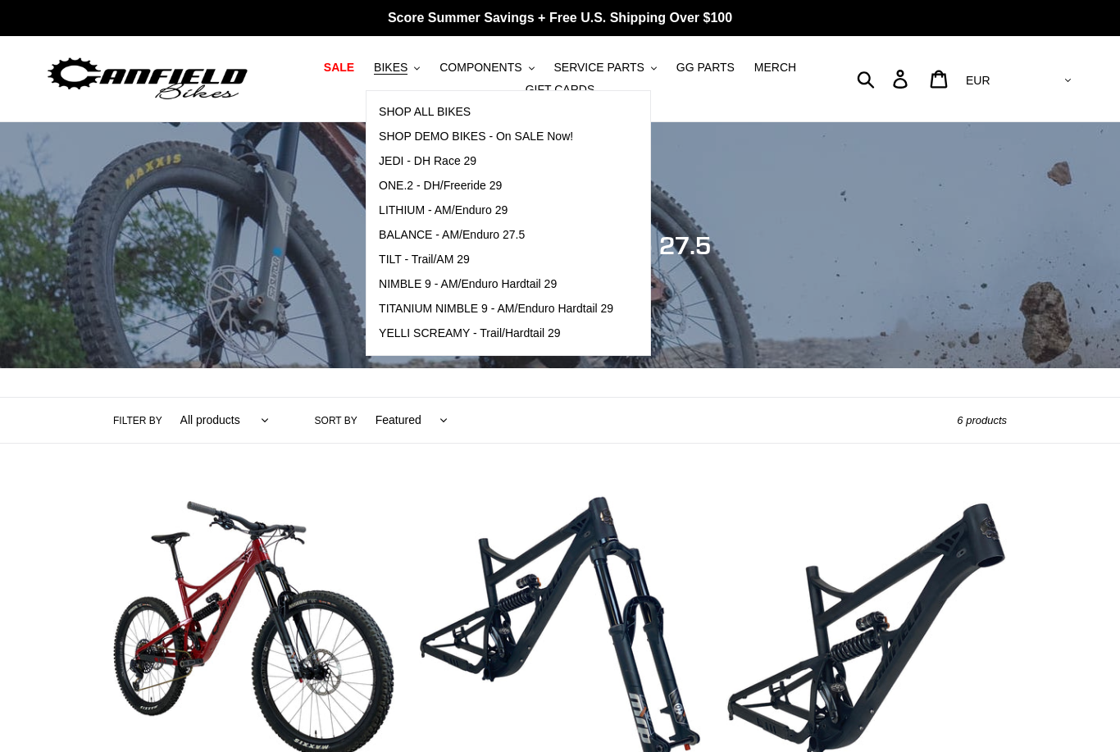
click at [404, 255] on span "TILT - Trail/AM 29" at bounding box center [424, 260] width 91 height 14
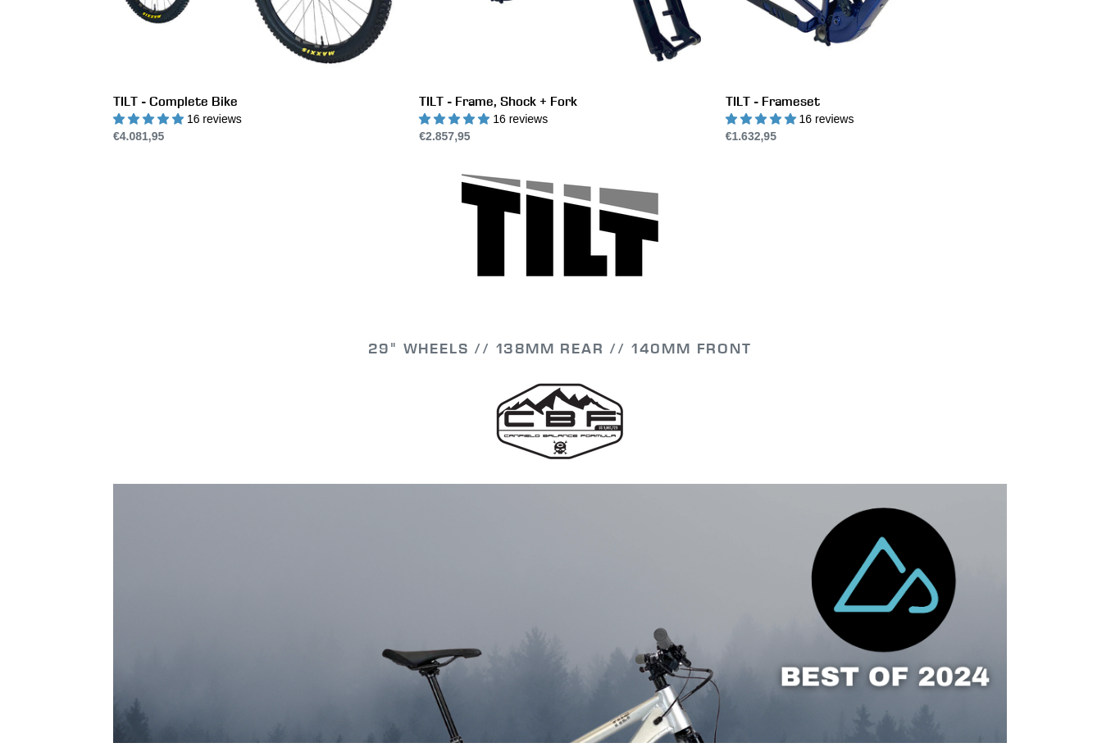
scroll to position [678, 0]
